Goal: Navigation & Orientation: Find specific page/section

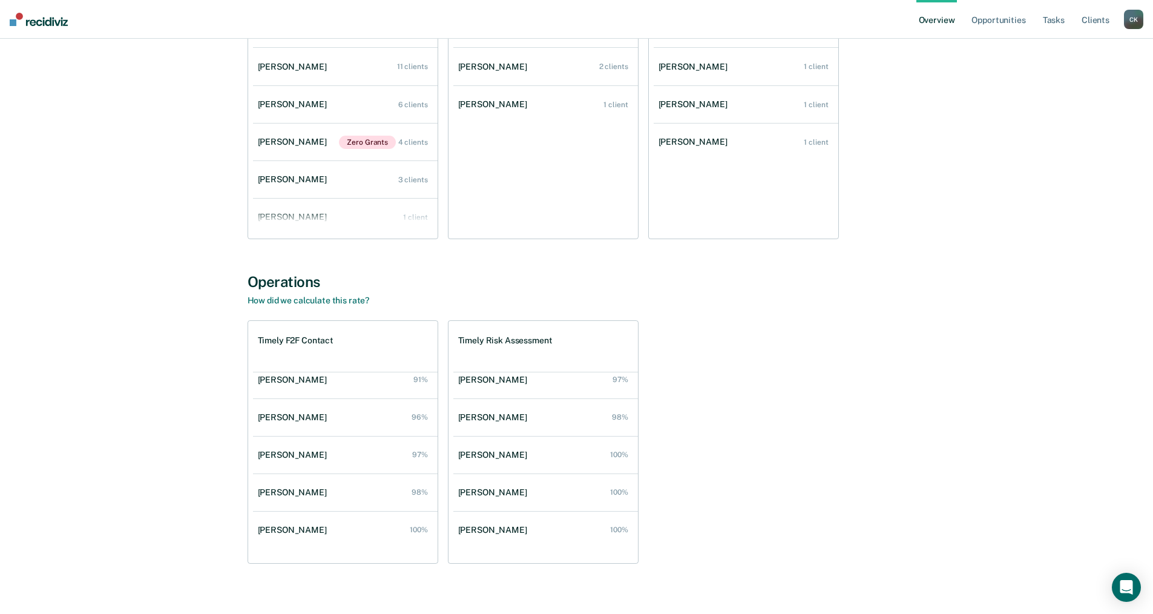
scroll to position [845, 0]
click at [326, 301] on link "How did we calculate this rate?" at bounding box center [309, 303] width 122 height 10
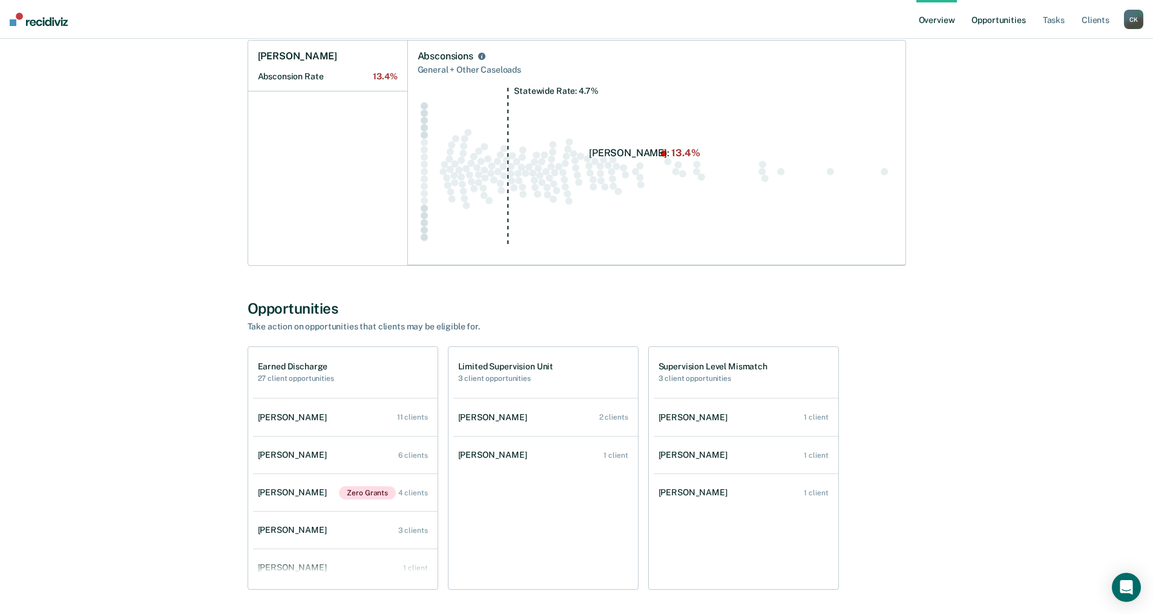
click at [1002, 13] on link "Opportunities" at bounding box center [998, 19] width 59 height 39
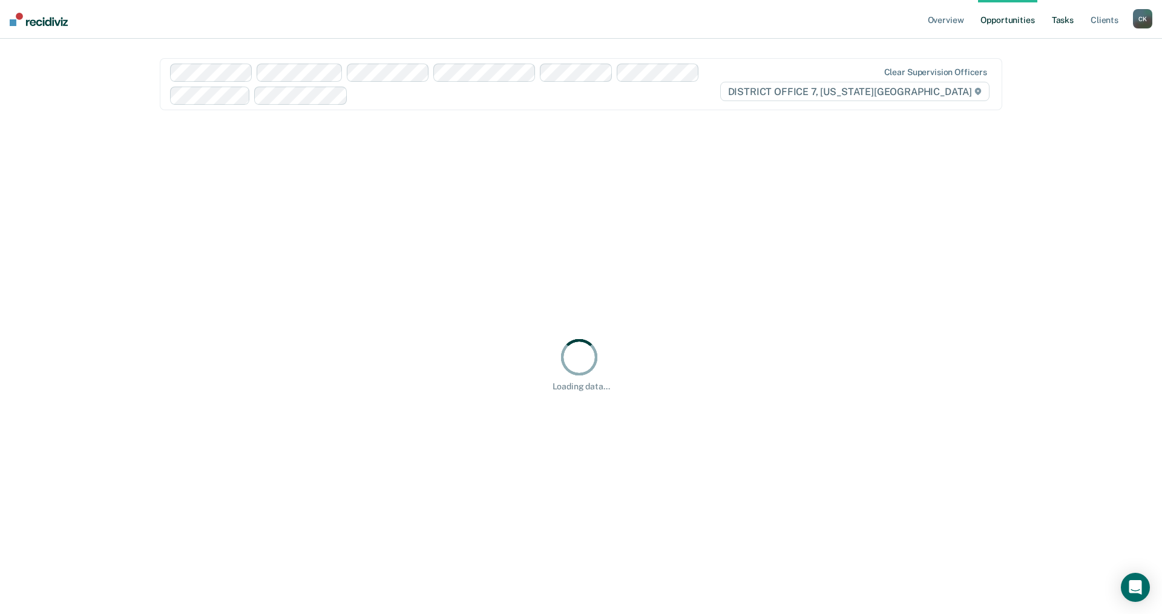
click at [1059, 11] on link "Tasks" at bounding box center [1062, 19] width 27 height 39
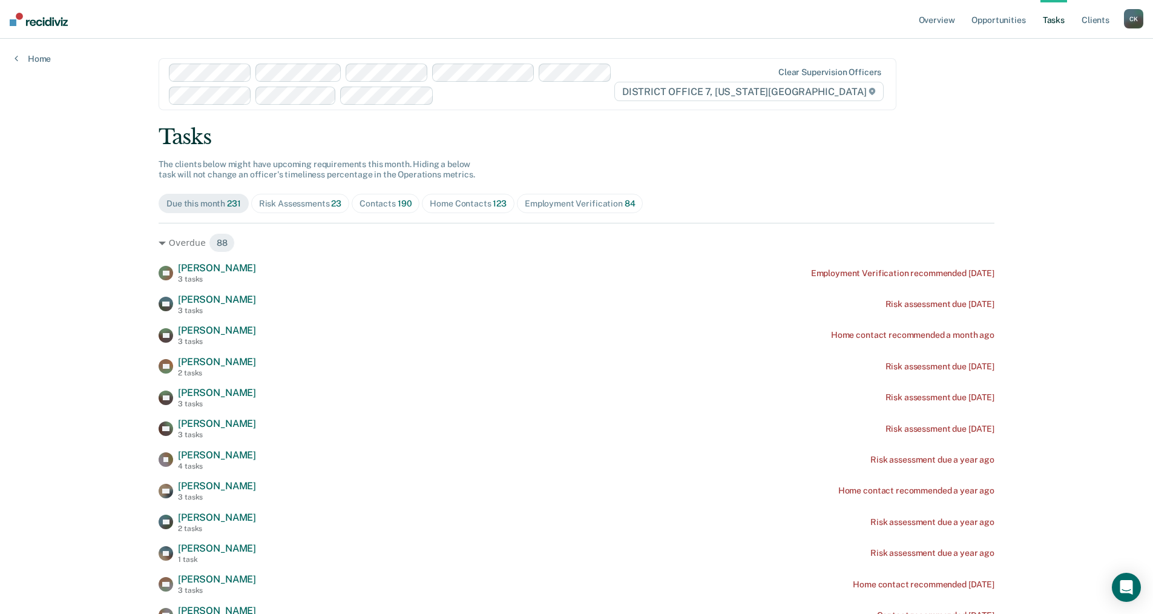
click at [453, 203] on div "Home Contacts 123" at bounding box center [468, 204] width 77 height 10
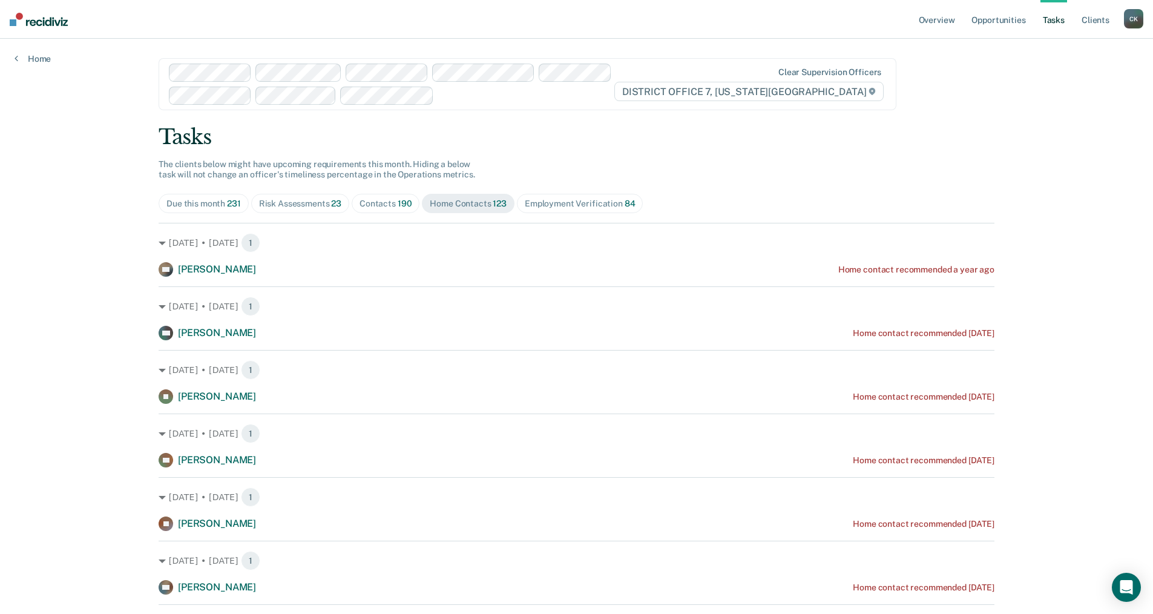
click at [405, 202] on span "190" at bounding box center [405, 204] width 15 height 10
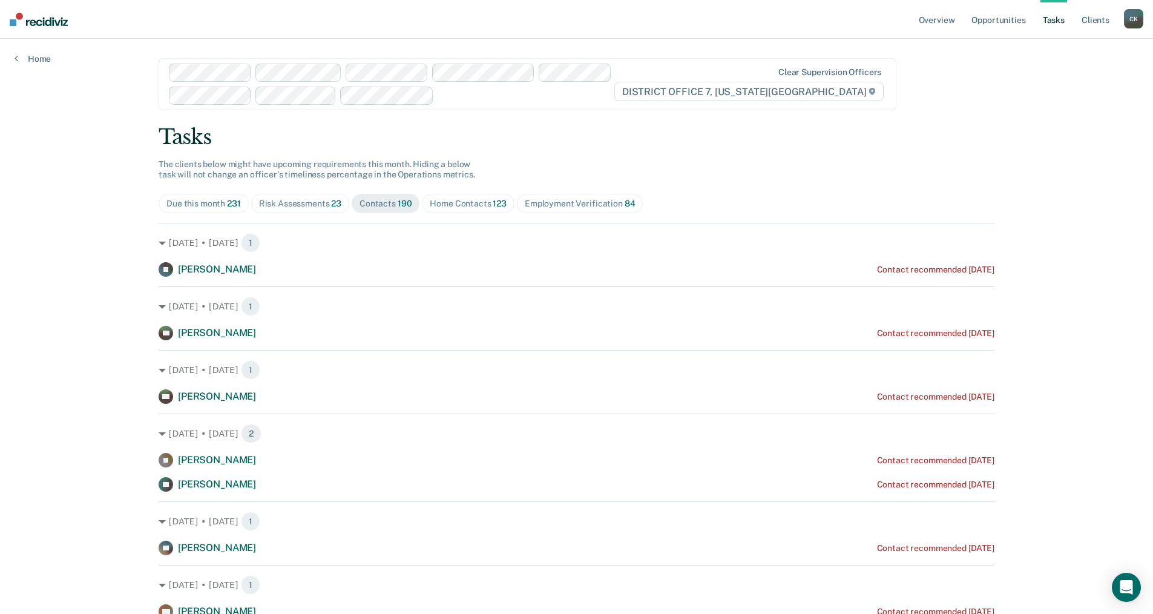
click at [1133, 21] on div "C K" at bounding box center [1133, 18] width 19 height 19
click at [1074, 79] on link "Go to Operations" at bounding box center [1084, 79] width 97 height 10
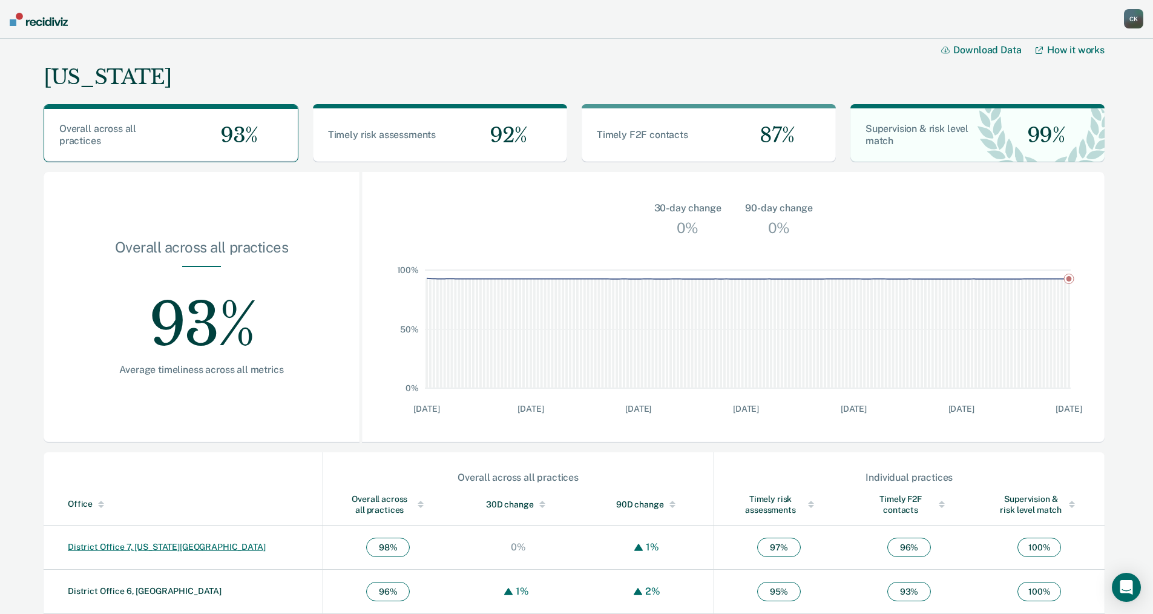
click at [146, 548] on link "District Office 7, [US_STATE][GEOGRAPHIC_DATA]" at bounding box center [167, 547] width 198 height 10
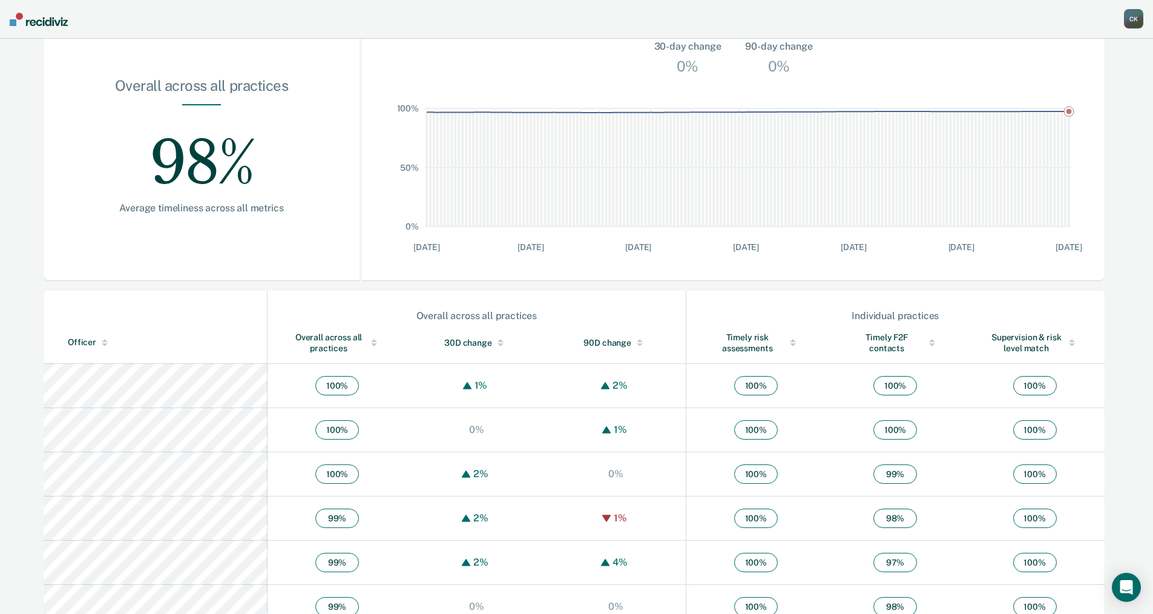
scroll to position [165, 0]
